Goal: Information Seeking & Learning: Learn about a topic

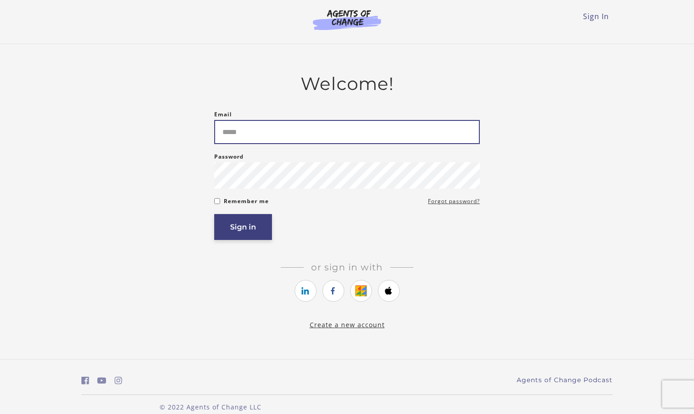
type input "**********"
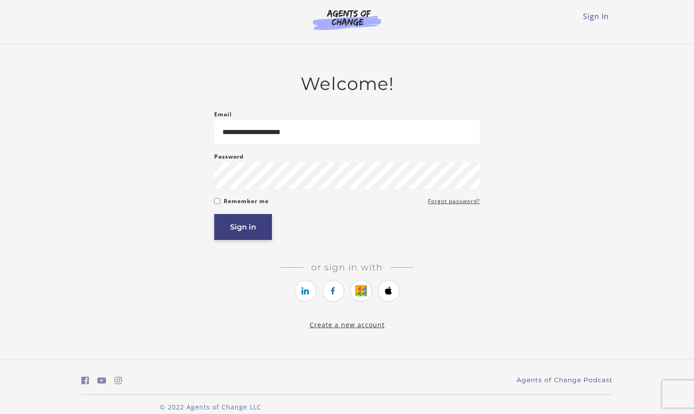
click at [241, 228] on button "Sign in" at bounding box center [243, 227] width 58 height 26
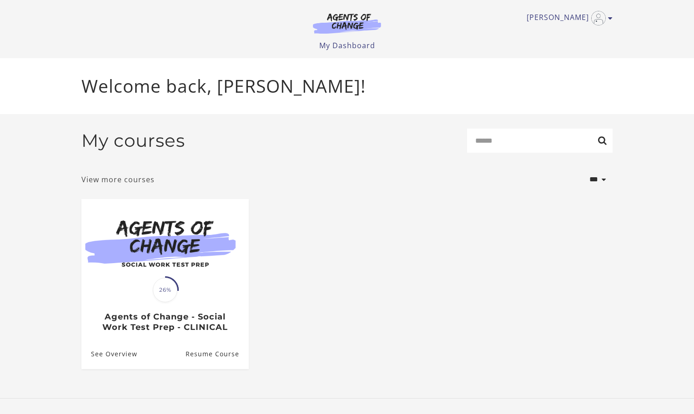
click at [144, 183] on link "View more courses" at bounding box center [117, 179] width 73 height 11
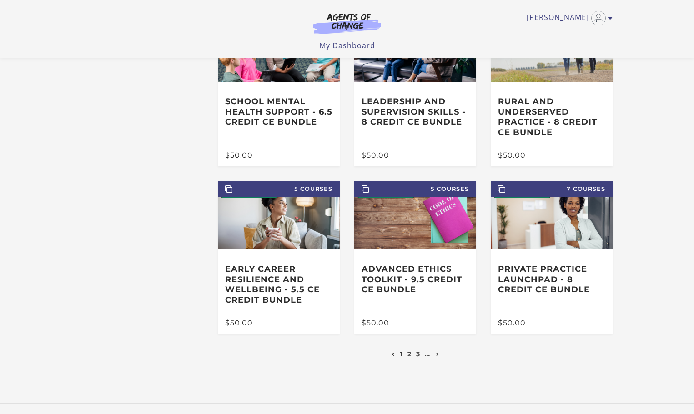
scroll to position [91, 0]
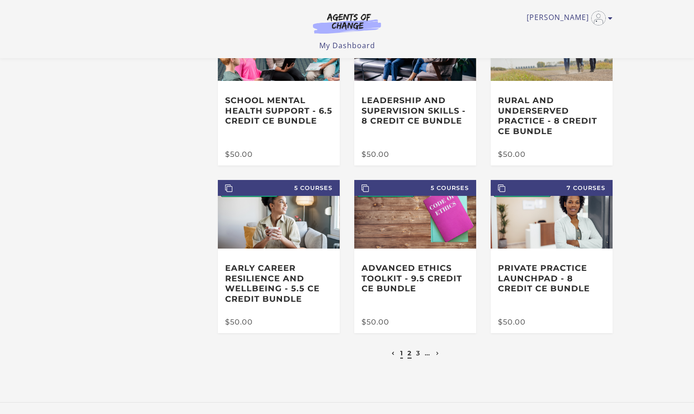
click at [408, 357] on link "2" at bounding box center [409, 353] width 4 height 8
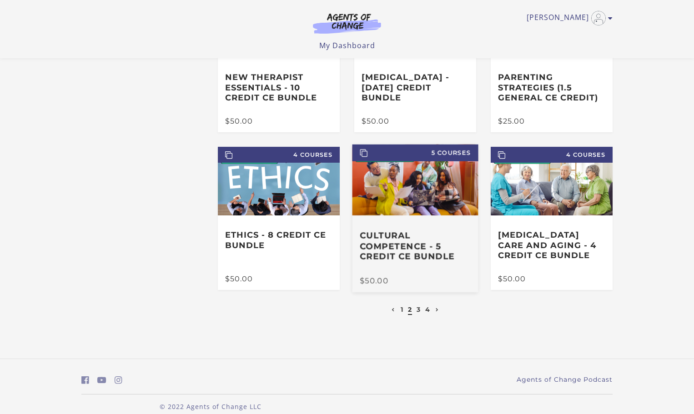
scroll to position [127, 0]
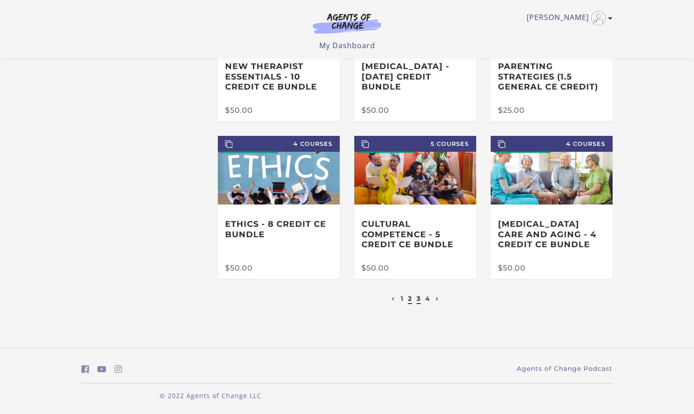
click at [419, 299] on link "3" at bounding box center [418, 299] width 4 height 8
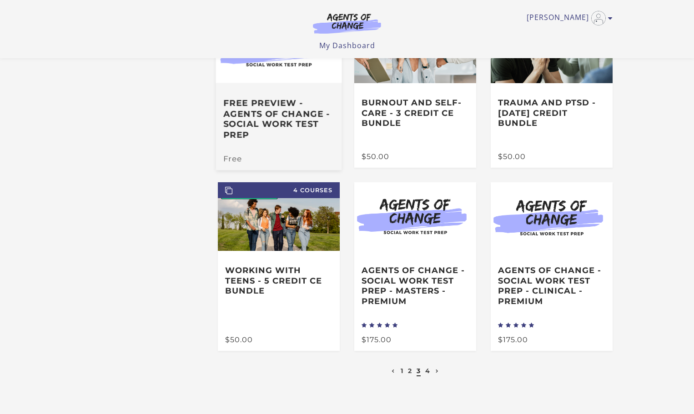
scroll to position [91, 0]
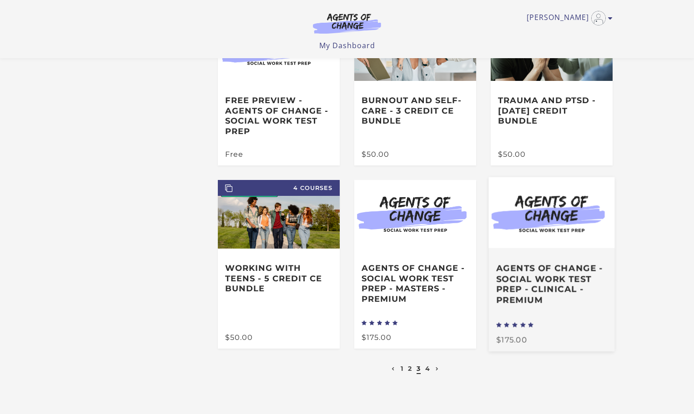
click at [557, 284] on h3 "Agents of Change - Social Work Test Prep - CLINICAL - PREMIUM" at bounding box center [551, 284] width 111 height 42
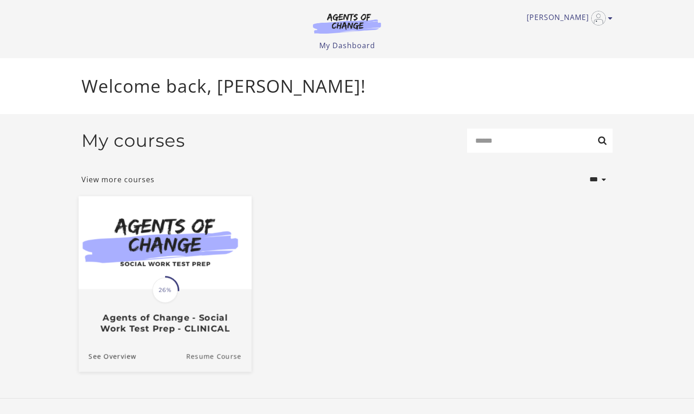
click at [210, 353] on link "Resume Course" at bounding box center [218, 356] width 65 height 30
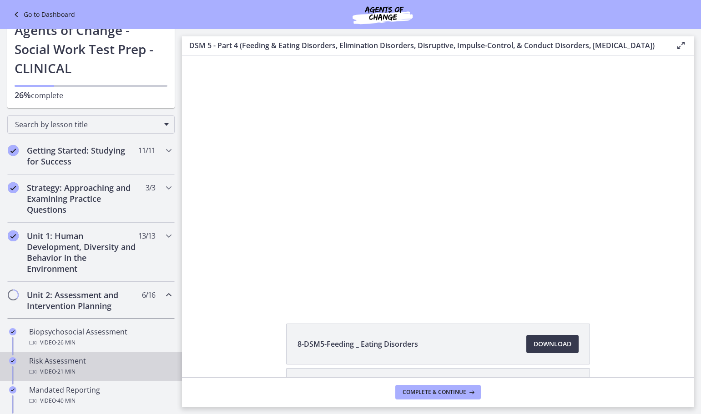
scroll to position [45, 0]
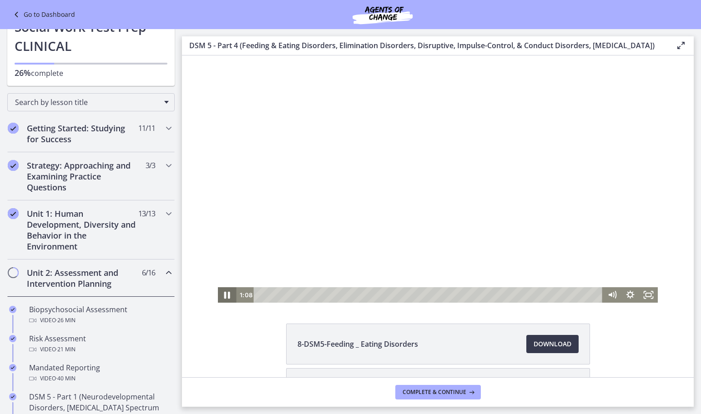
click at [225, 294] on icon "Pause" at bounding box center [227, 295] width 6 height 7
click at [221, 293] on icon "Play Video" at bounding box center [228, 295] width 22 height 19
click at [562, 350] on span "Download Opens in a new window" at bounding box center [552, 344] width 38 height 11
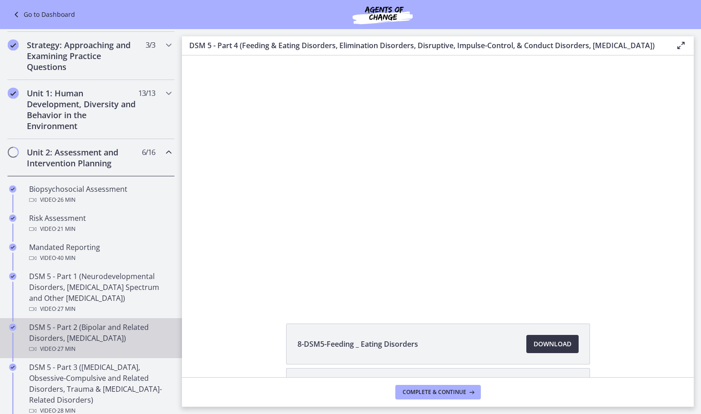
scroll to position [182, 0]
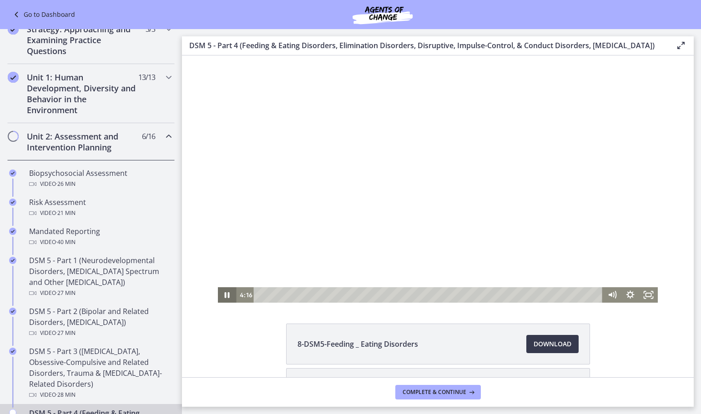
click at [226, 295] on icon "Pause" at bounding box center [227, 295] width 5 height 6
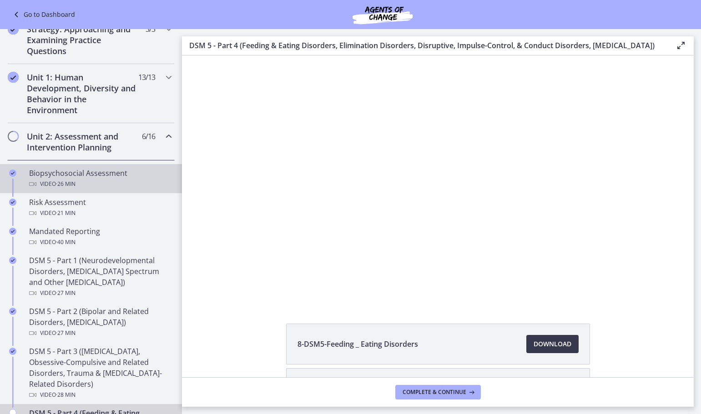
click at [66, 177] on div "Biopsychosocial Assessment Video · 26 min" at bounding box center [100, 179] width 142 height 22
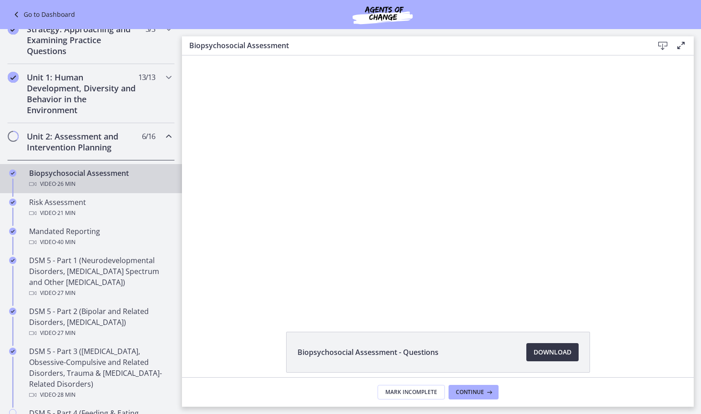
click at [543, 354] on span "Download Opens in a new window" at bounding box center [552, 352] width 38 height 11
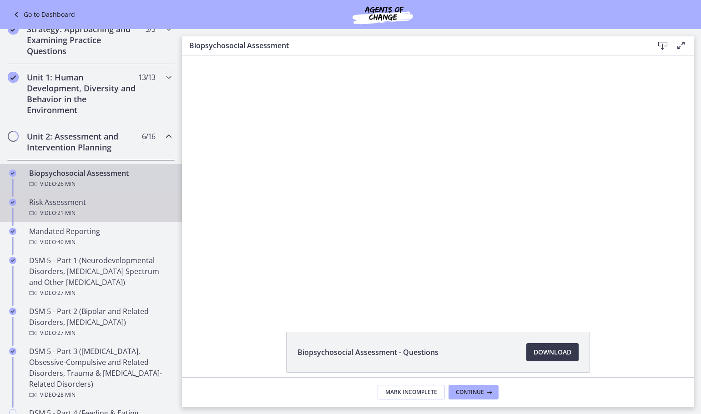
click at [69, 211] on span "· 21 min" at bounding box center [66, 213] width 20 height 11
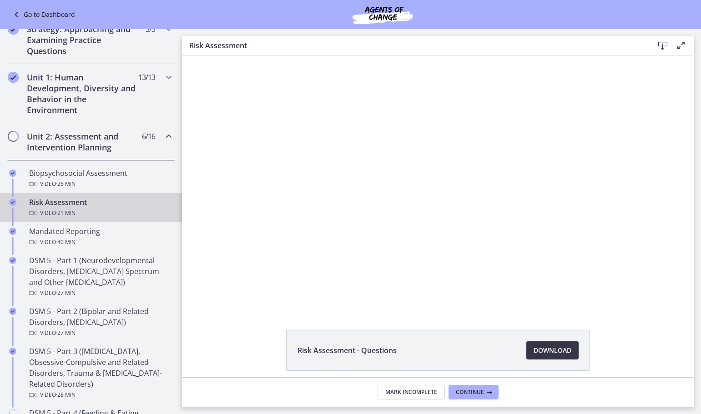
click at [540, 348] on span "Download Opens in a new window" at bounding box center [552, 350] width 38 height 11
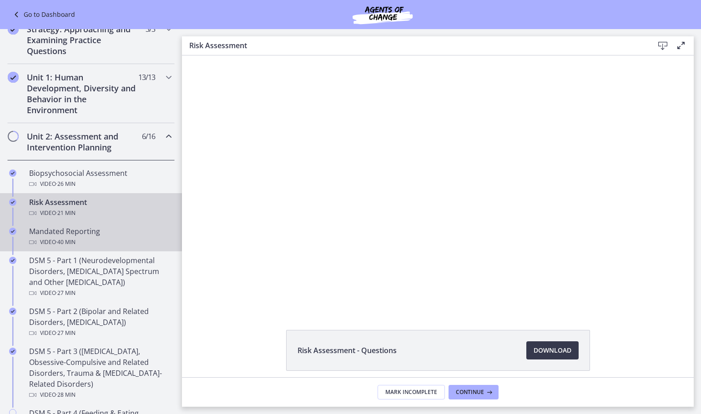
click at [70, 233] on div "Mandated Reporting Video · 40 min" at bounding box center [100, 237] width 142 height 22
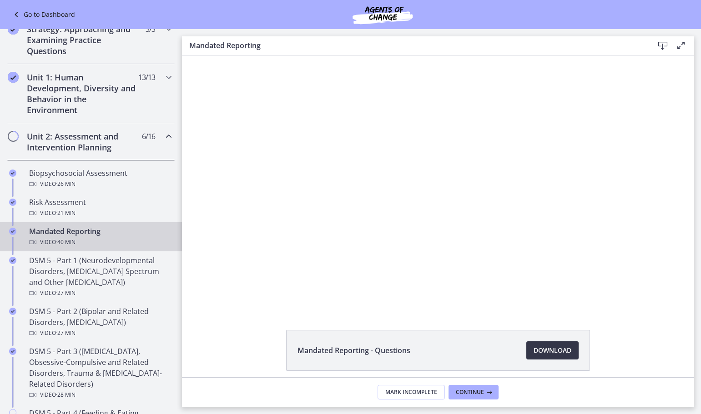
click at [527, 348] on link "Download Opens in a new window" at bounding box center [552, 350] width 52 height 18
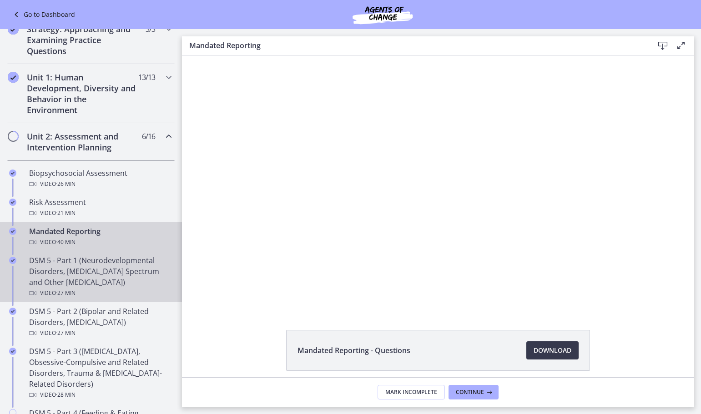
click at [105, 267] on div "DSM 5 - Part 1 (Neurodevelopmental Disorders, [MEDICAL_DATA] Spectrum and Other…" at bounding box center [100, 277] width 142 height 44
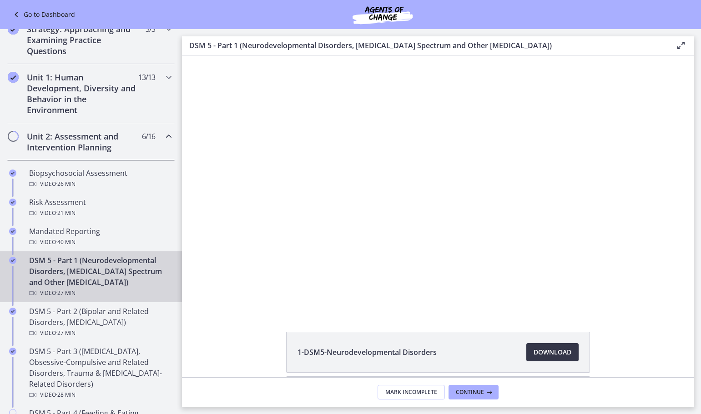
click at [556, 352] on span "Download Opens in a new window" at bounding box center [552, 352] width 38 height 11
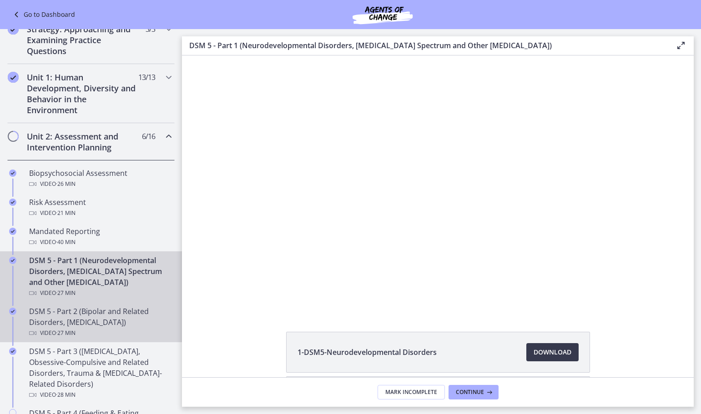
click at [88, 321] on div "DSM 5 - Part 2 (Bipolar and Related Disorders, [MEDICAL_DATA]) Video · 27 min" at bounding box center [100, 322] width 142 height 33
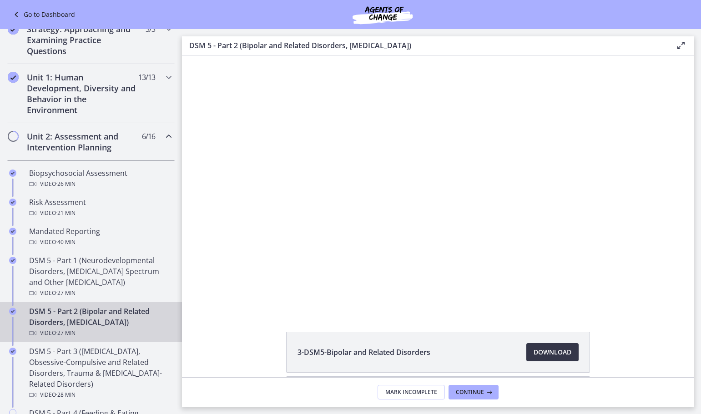
click at [551, 348] on span "Download Opens in a new window" at bounding box center [552, 352] width 38 height 11
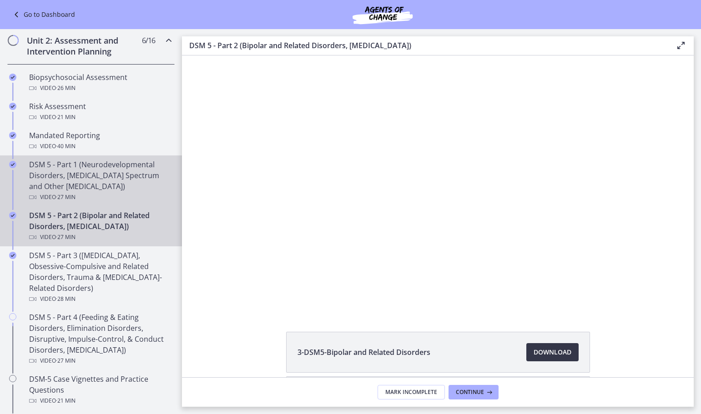
scroll to position [318, 0]
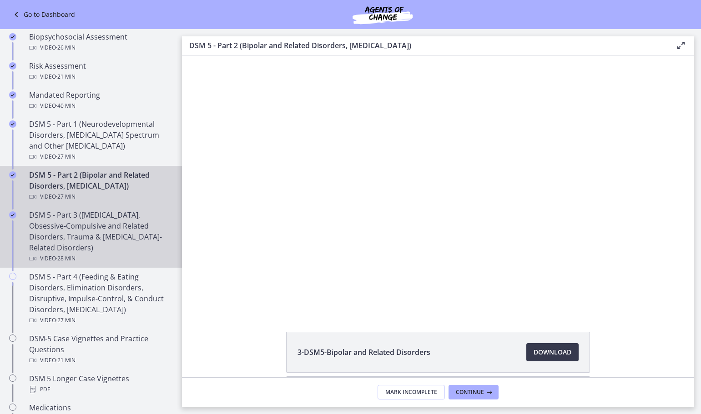
click at [71, 232] on div "DSM 5 - Part 3 ([MEDICAL_DATA], Obsessive-Compulsive and Related Disorders, Tra…" at bounding box center [100, 237] width 142 height 55
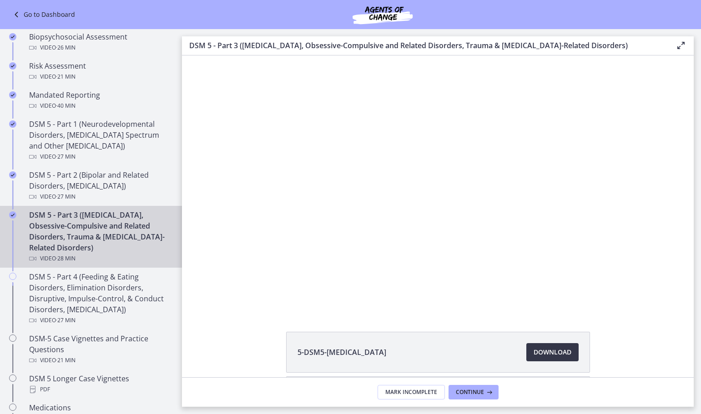
click at [558, 353] on span "Download Opens in a new window" at bounding box center [552, 352] width 38 height 11
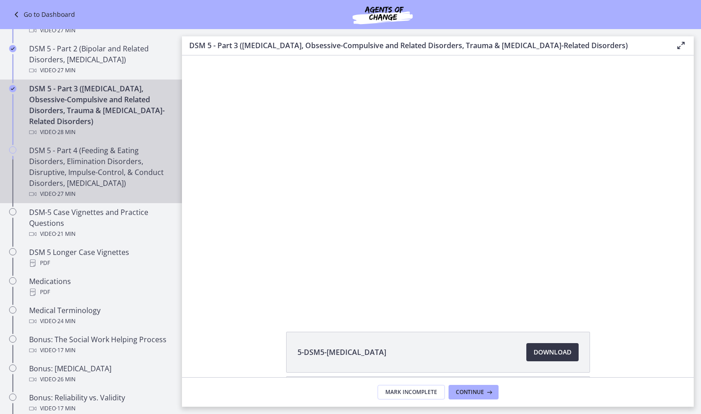
scroll to position [455, 0]
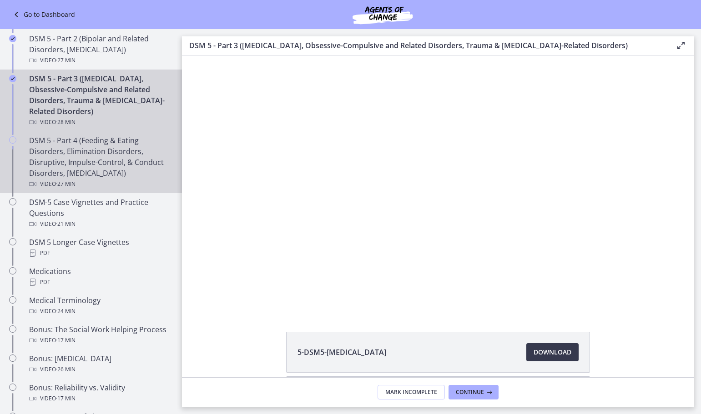
click at [113, 159] on div "DSM 5 - Part 4 (Feeding & Eating Disorders, Elimination Disorders, Disruptive, …" at bounding box center [100, 162] width 142 height 55
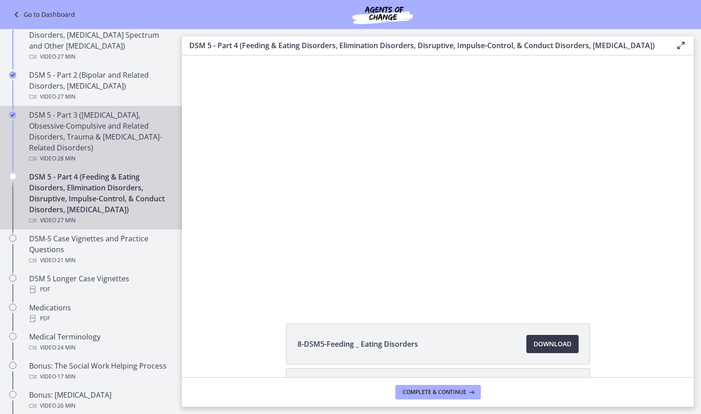
scroll to position [409, 0]
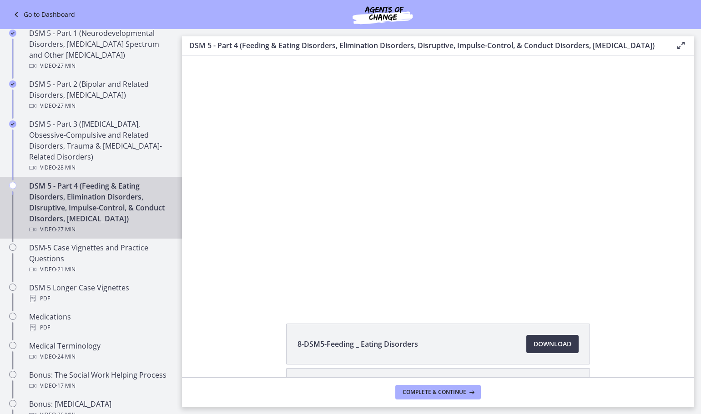
click at [96, 209] on div "DSM 5 - Part 4 (Feeding & Eating Disorders, Elimination Disorders, Disruptive, …" at bounding box center [100, 208] width 142 height 55
click at [534, 350] on span "Download Opens in a new window" at bounding box center [552, 344] width 38 height 11
click at [551, 350] on span "Download Opens in a new window" at bounding box center [552, 344] width 38 height 11
click at [553, 350] on span "Download Opens in a new window" at bounding box center [552, 344] width 38 height 11
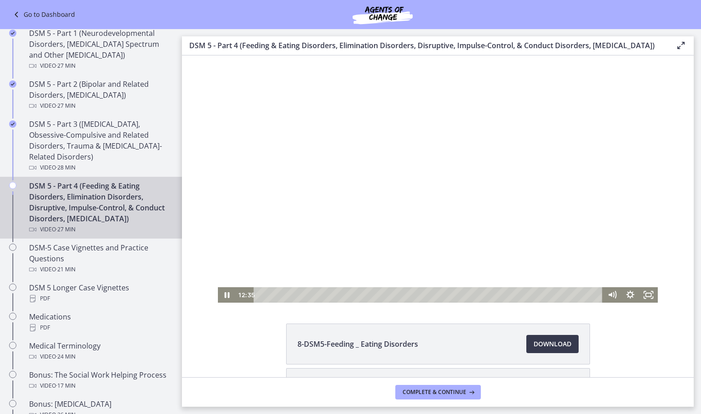
click at [468, 199] on div at bounding box center [438, 178] width 440 height 247
click at [437, 259] on div at bounding box center [438, 178] width 440 height 247
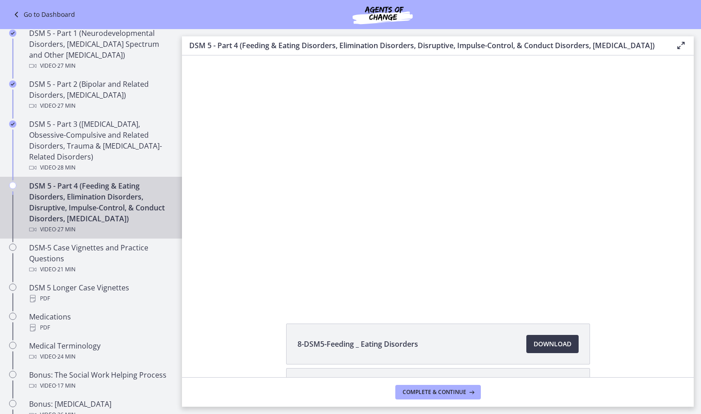
click at [99, 200] on div "DSM 5 - Part 4 (Feeding & Eating Disorders, Elimination Disorders, Disruptive, …" at bounding box center [100, 208] width 142 height 55
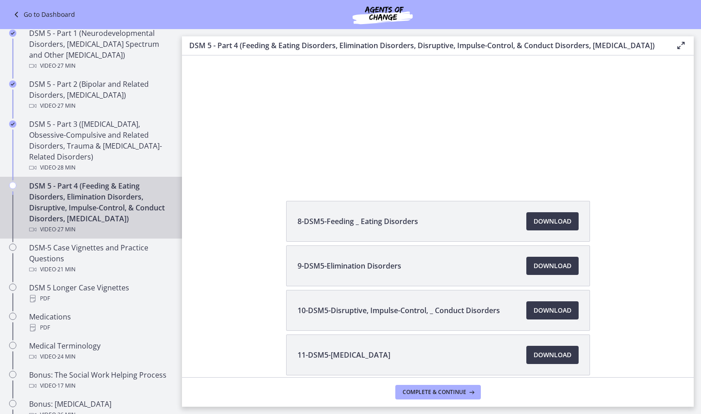
scroll to position [136, 0]
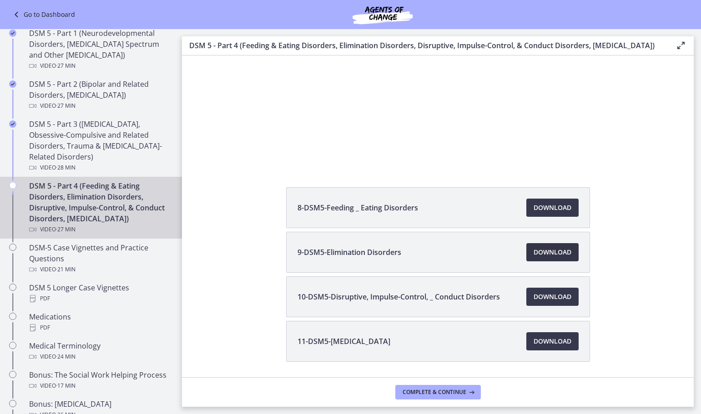
click at [547, 258] on span "Download Opens in a new window" at bounding box center [552, 252] width 38 height 11
click at [546, 302] on span "Download Opens in a new window" at bounding box center [552, 296] width 38 height 11
click at [551, 347] on span "Download Opens in a new window" at bounding box center [552, 341] width 38 height 11
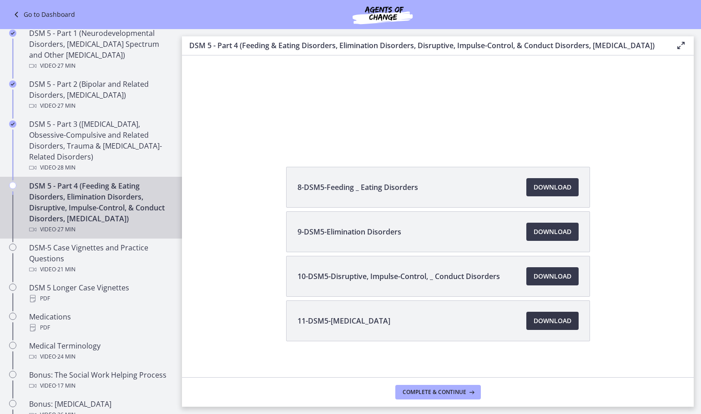
scroll to position [175, 0]
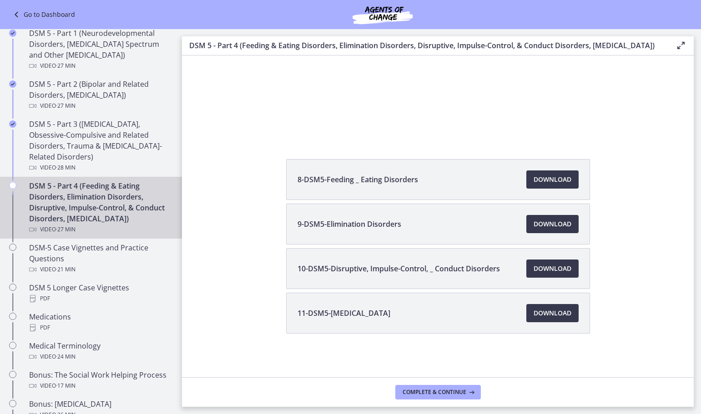
click at [263, 327] on div "8-DSM5-Feeding _ Eating Disorders Download Opens in a new window 9-DSM5-Elimina…" at bounding box center [438, 268] width 512 height 218
click at [610, 354] on div "8-DSM5-Feeding _ Eating Disorders Download Opens in a new window 9-DSM5-Elimina…" at bounding box center [438, 268] width 512 height 218
click at [413, 288] on li "10-DSM5-Disruptive, Impulse-Control, _ Conduct Disorders Download Opens in a ne…" at bounding box center [438, 268] width 304 height 41
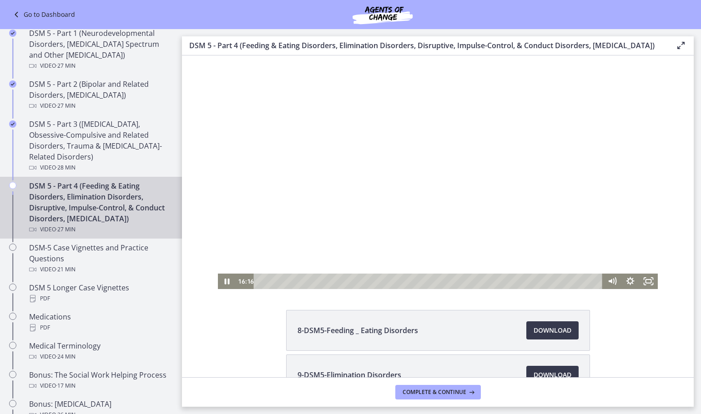
scroll to position [0, 0]
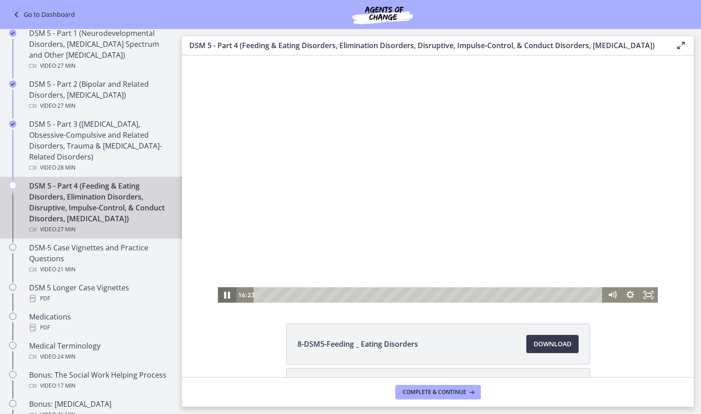
click at [224, 296] on icon "Pause" at bounding box center [227, 295] width 6 height 7
